Goal: Check status: Check status

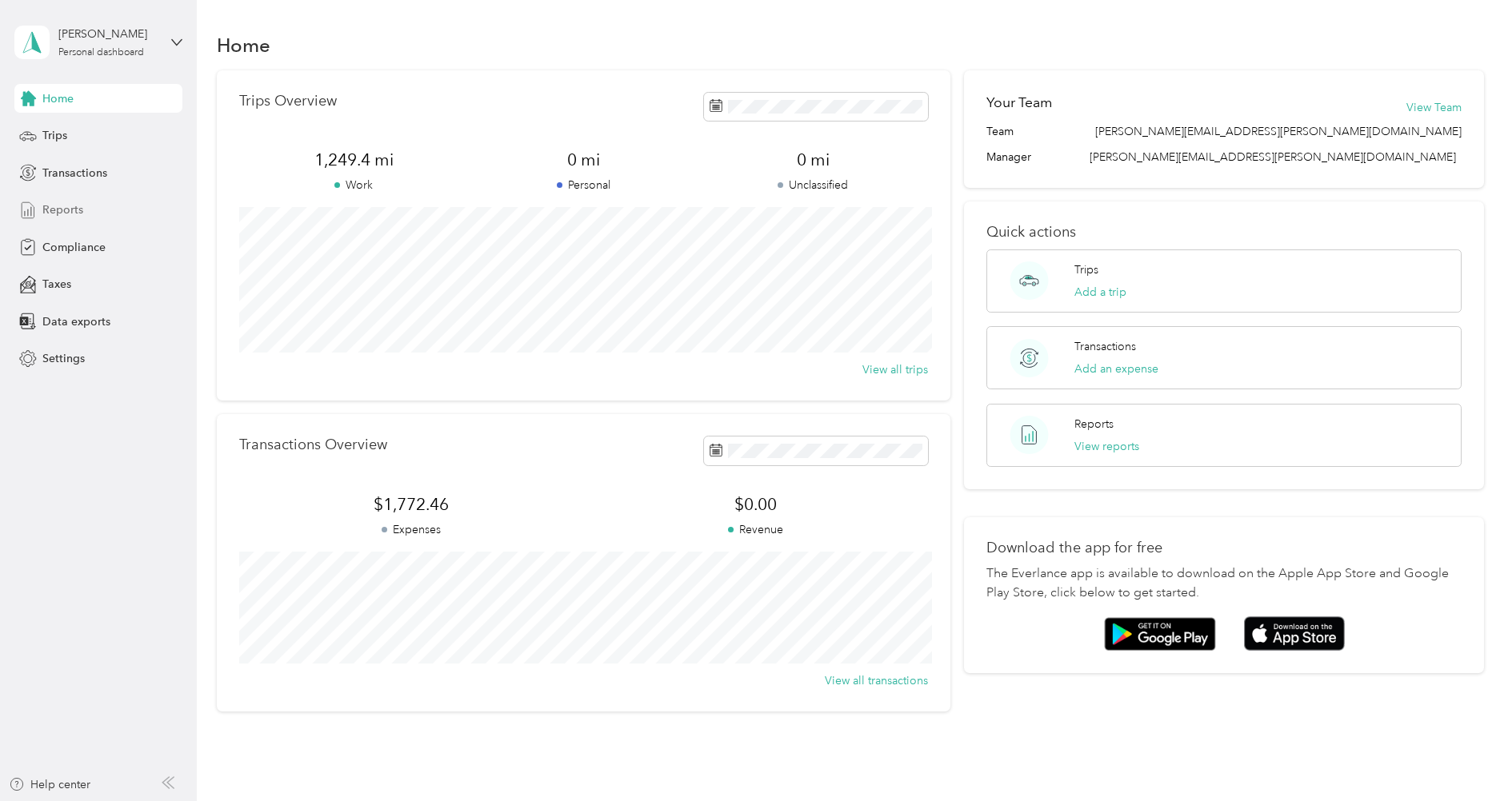
click at [79, 213] on span "Reports" at bounding box center [63, 210] width 41 height 17
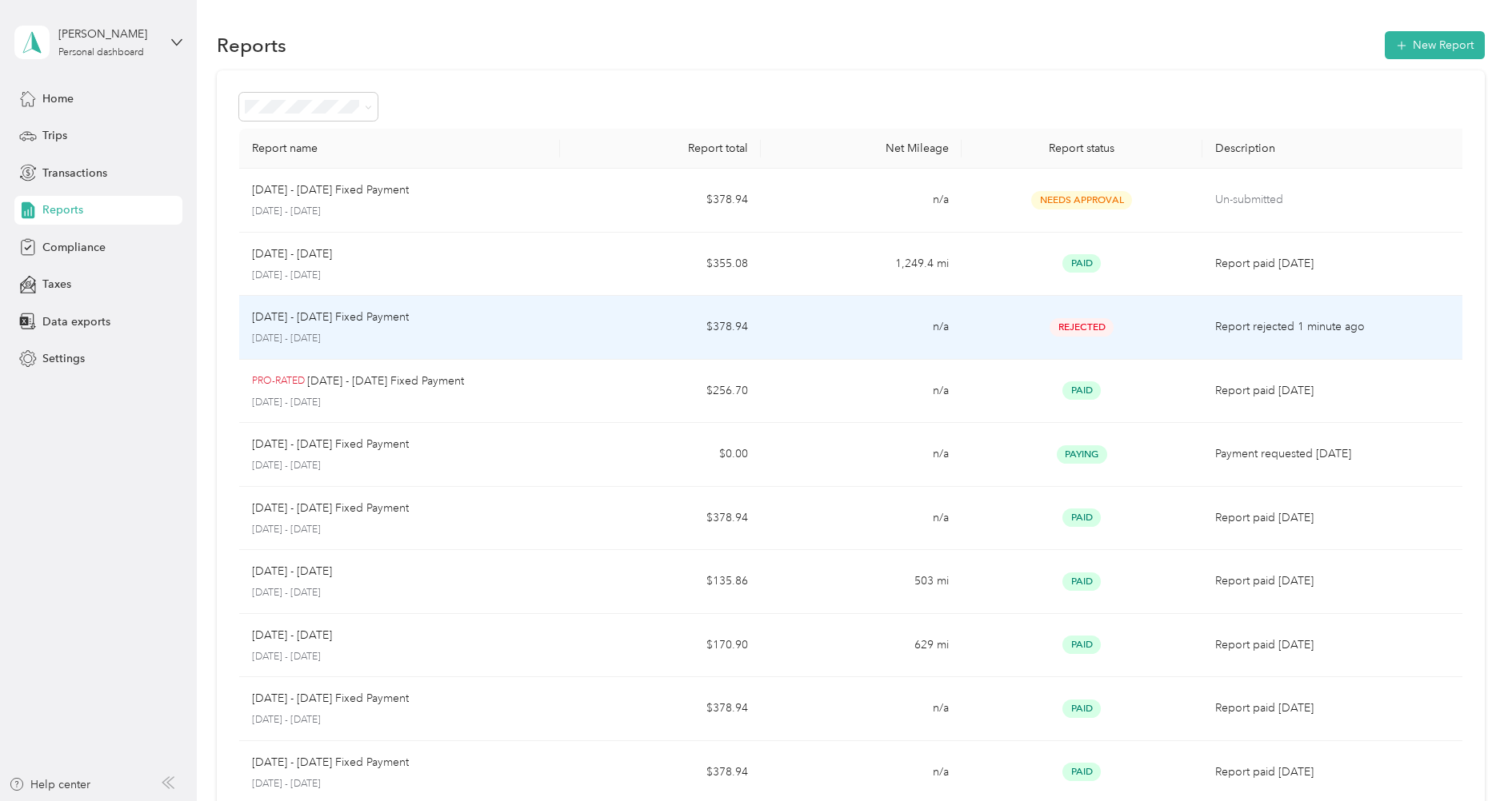
click at [417, 315] on div "[DATE] - [DATE] Fixed Payment" at bounding box center [400, 318] width 295 height 17
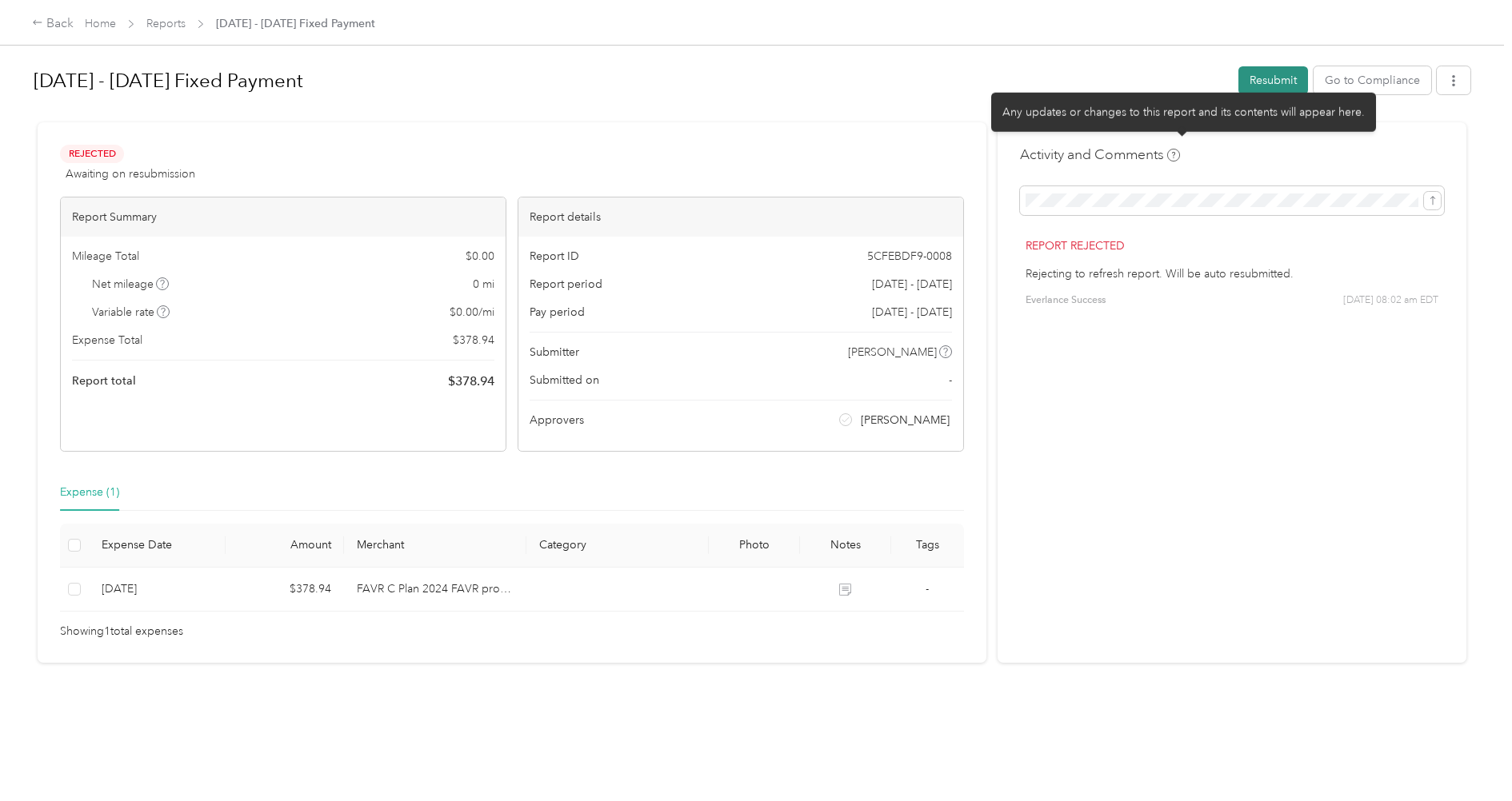
click at [1278, 93] on body "Back Home Reports [DATE] - [DATE] Fixed Payment [DATE] - [DATE] Fixed Payment R…" at bounding box center [752, 400] width 1504 height 801
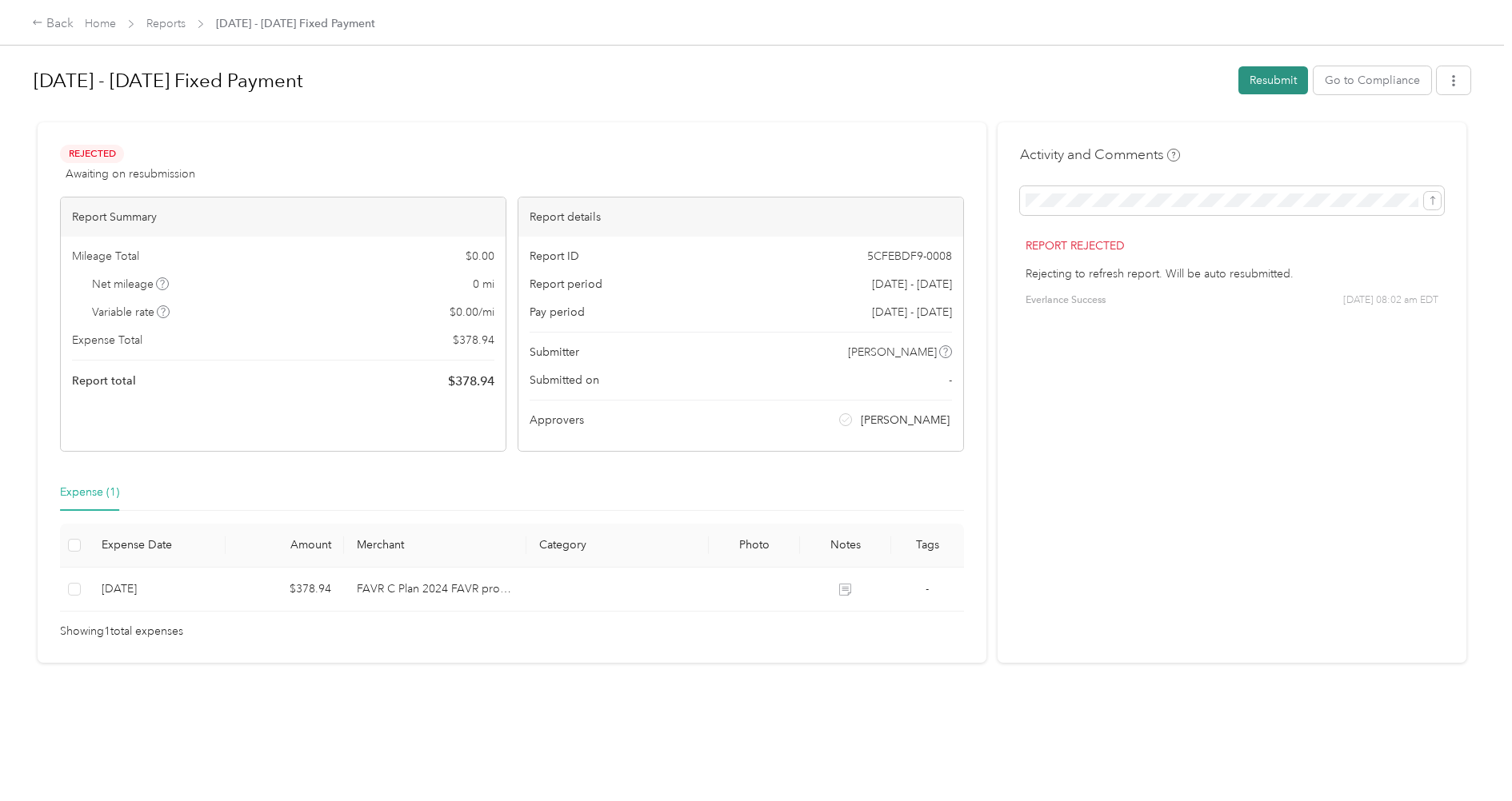
click at [1281, 83] on button "Resubmit" at bounding box center [1272, 80] width 69 height 28
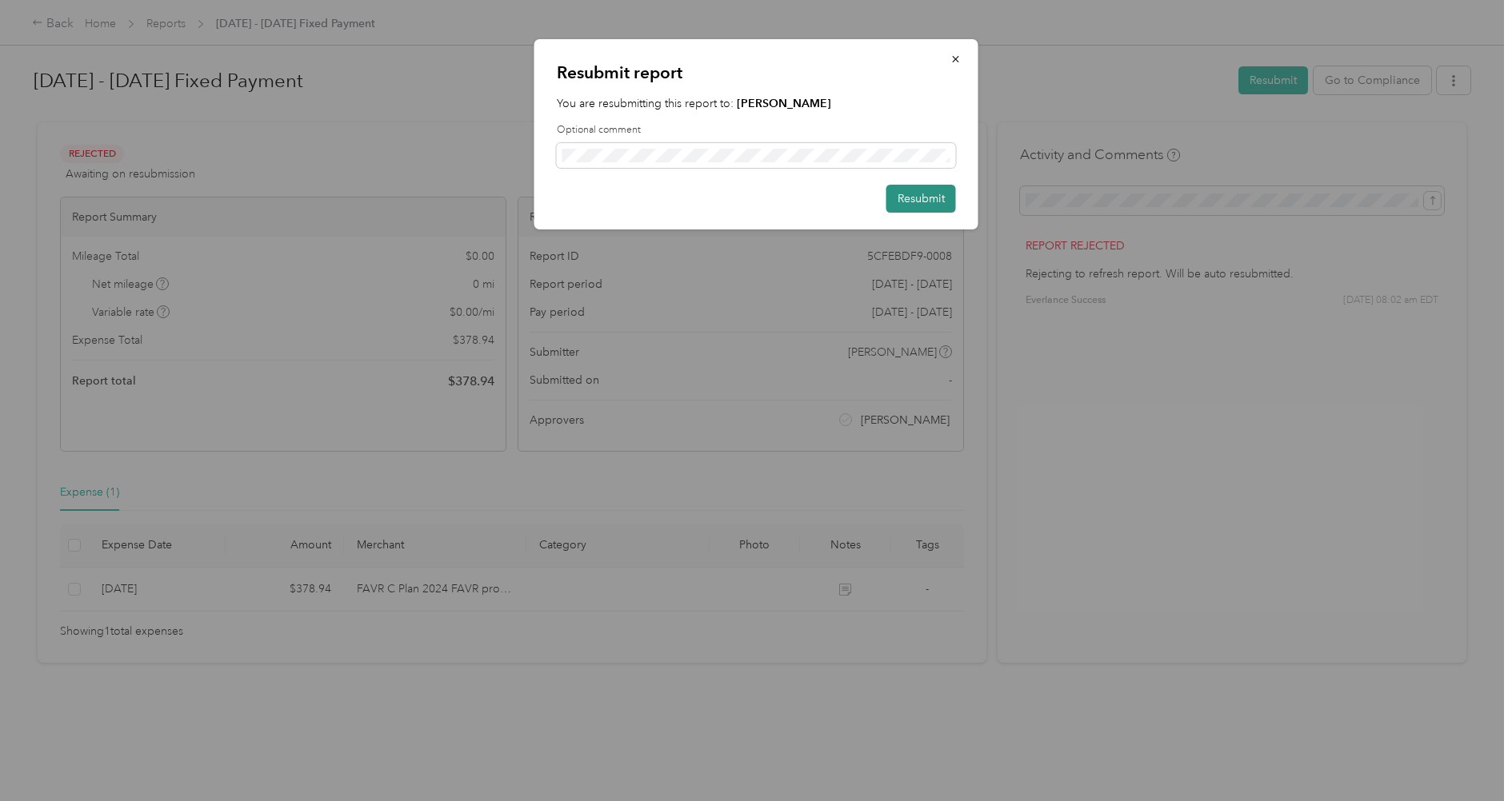
click at [910, 208] on button "Resubmit" at bounding box center [920, 198] width 69 height 28
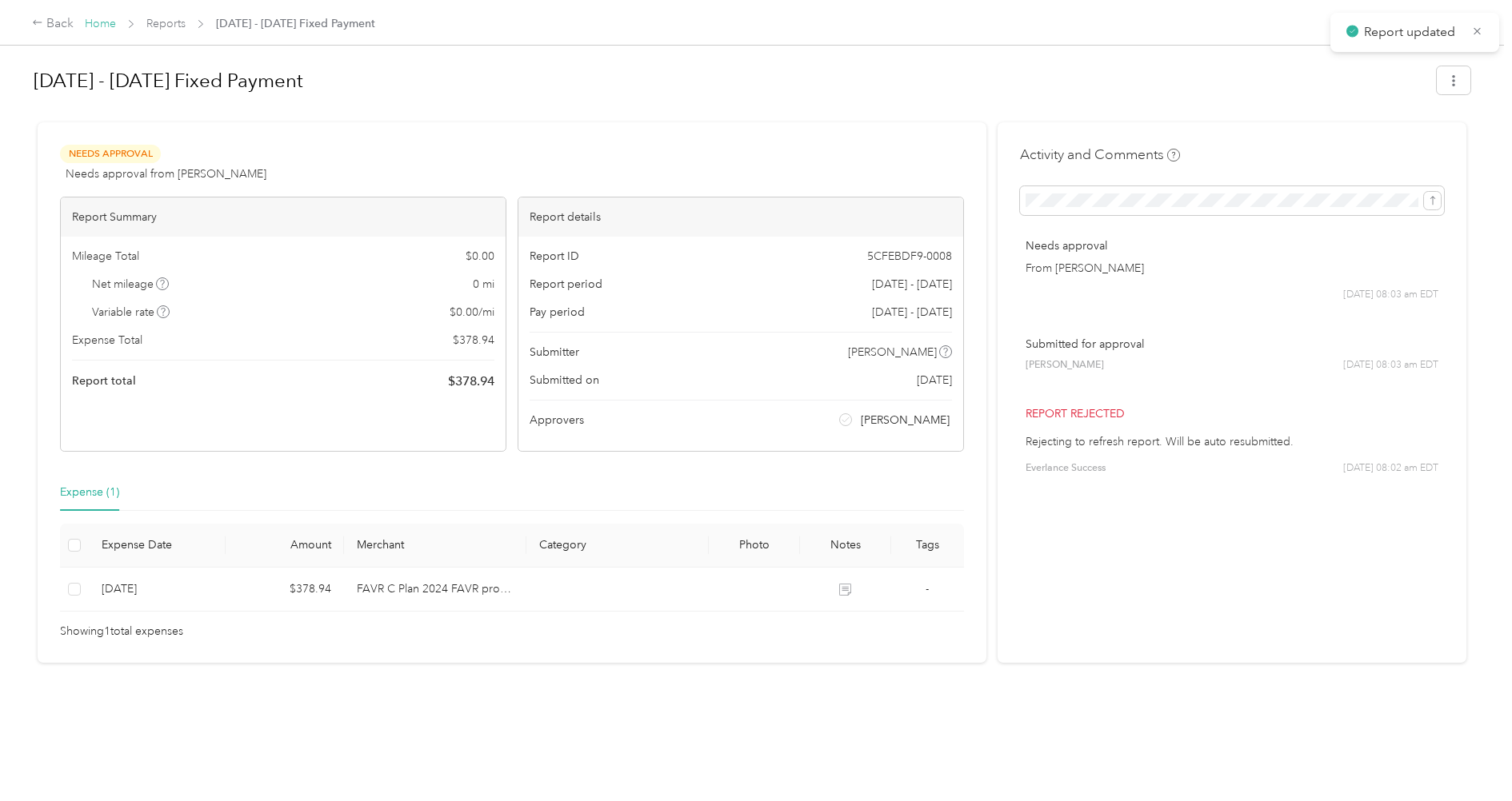
click at [103, 21] on link "Home" at bounding box center [100, 24] width 31 height 13
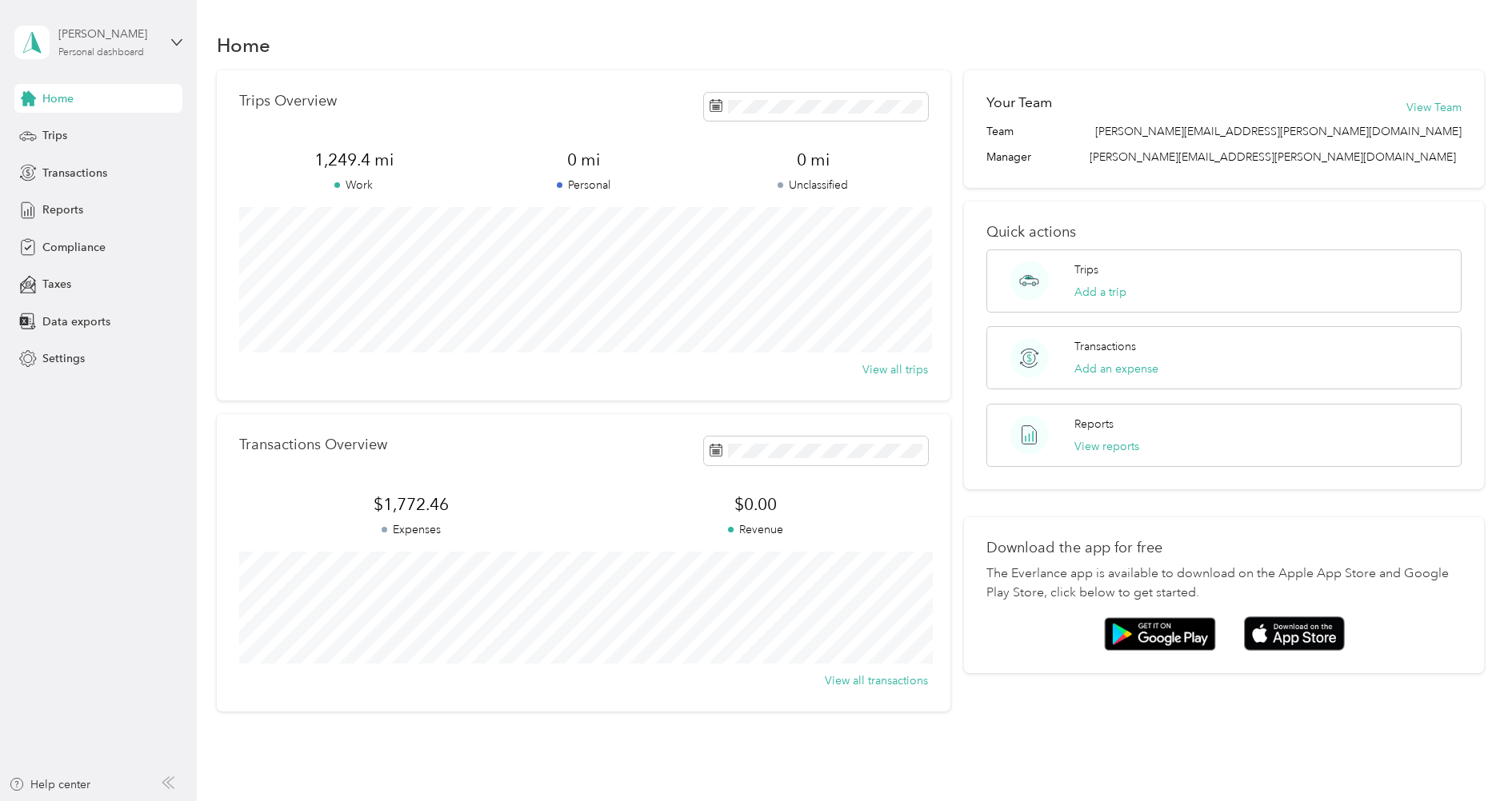
click at [95, 43] on div "[PERSON_NAME]" at bounding box center [108, 34] width 100 height 17
click at [73, 130] on div "Log out" at bounding box center [59, 131] width 62 height 17
